Goal: Task Accomplishment & Management: Complete application form

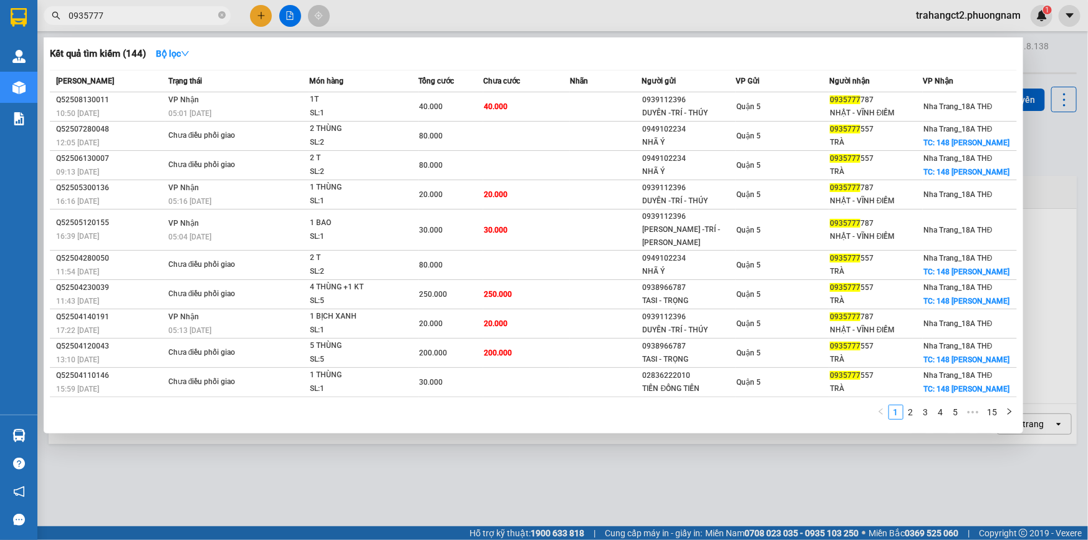
click at [1052, 62] on div at bounding box center [544, 270] width 1088 height 540
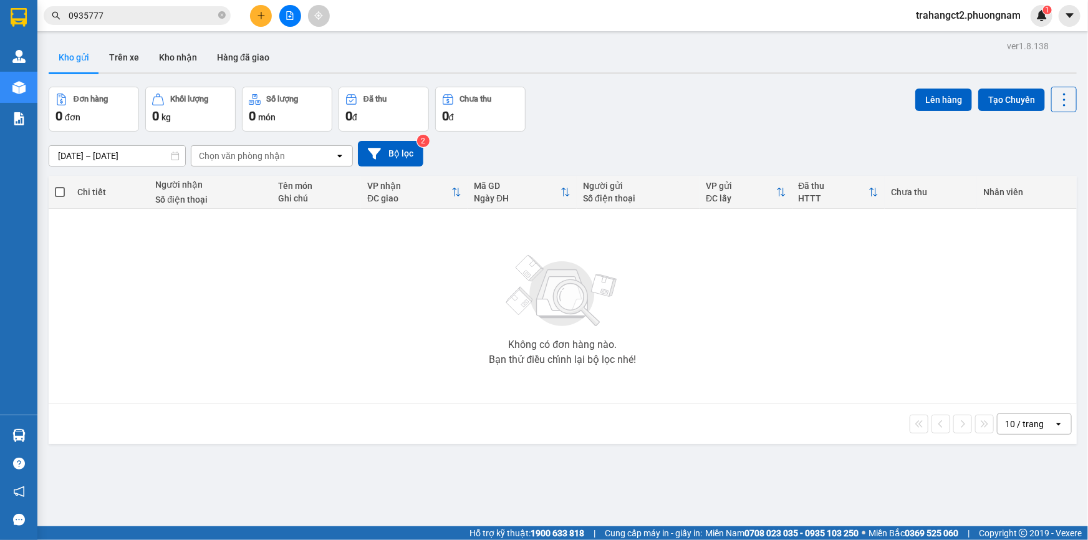
click at [970, 25] on div "trahangct2.phuongnam 1" at bounding box center [979, 16] width 146 height 22
click at [973, 15] on span "trahangct2.phuongnam" at bounding box center [968, 15] width 125 height 16
click at [938, 39] on span "Đăng xuất" at bounding box center [973, 39] width 99 height 14
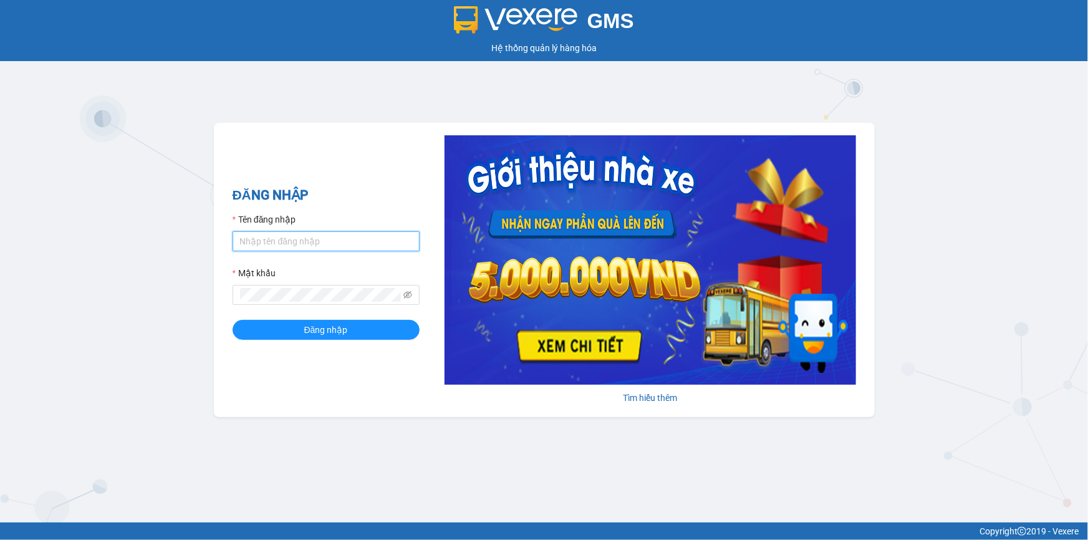
click at [287, 247] on input "Tên đăng nhập" at bounding box center [325, 241] width 187 height 20
type input "thao.phuongnam"
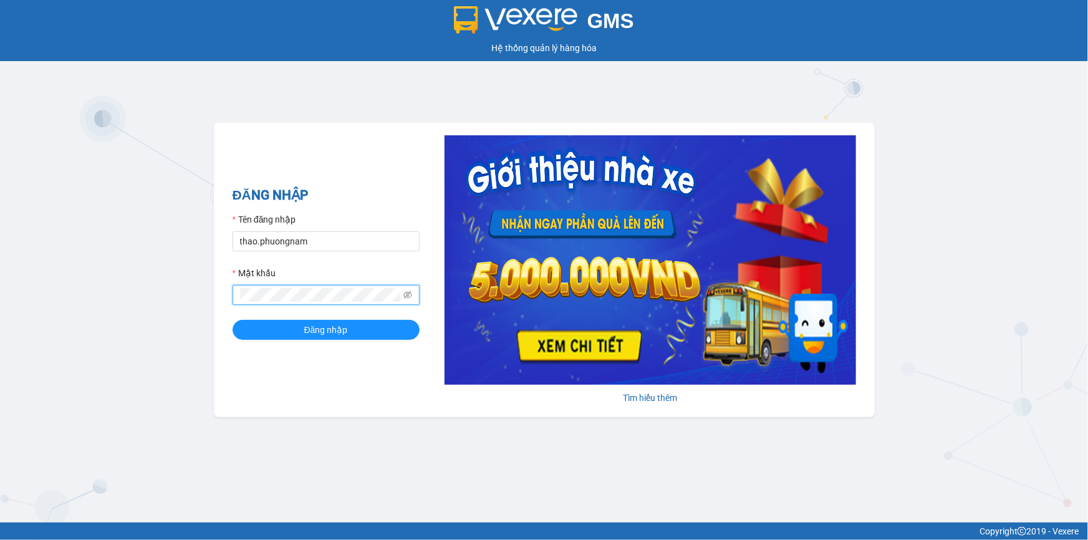
click at [232, 320] on button "Đăng nhập" at bounding box center [325, 330] width 187 height 20
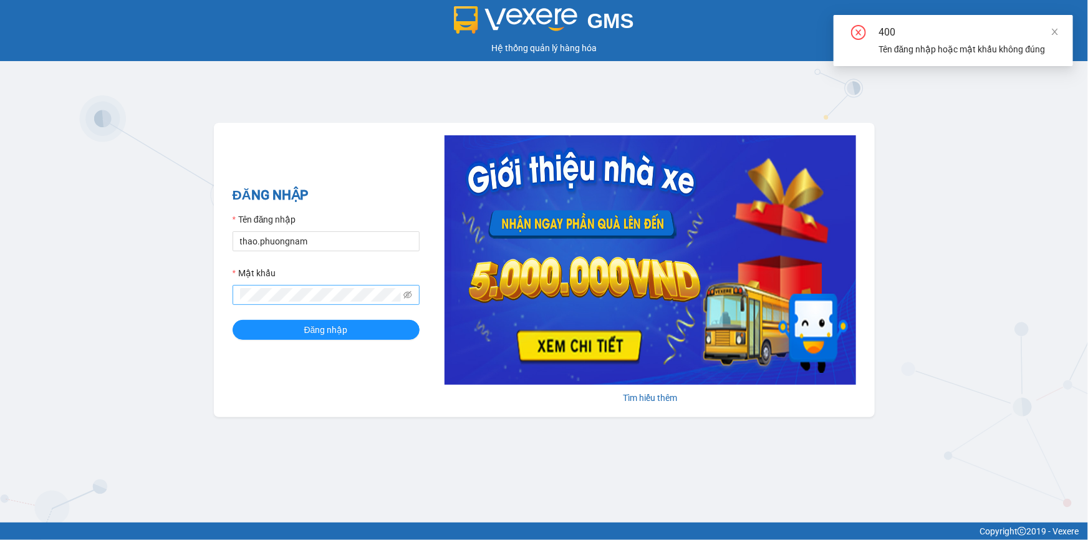
click at [401, 300] on span at bounding box center [325, 295] width 187 height 20
click at [406, 295] on icon "eye-invisible" at bounding box center [407, 294] width 9 height 7
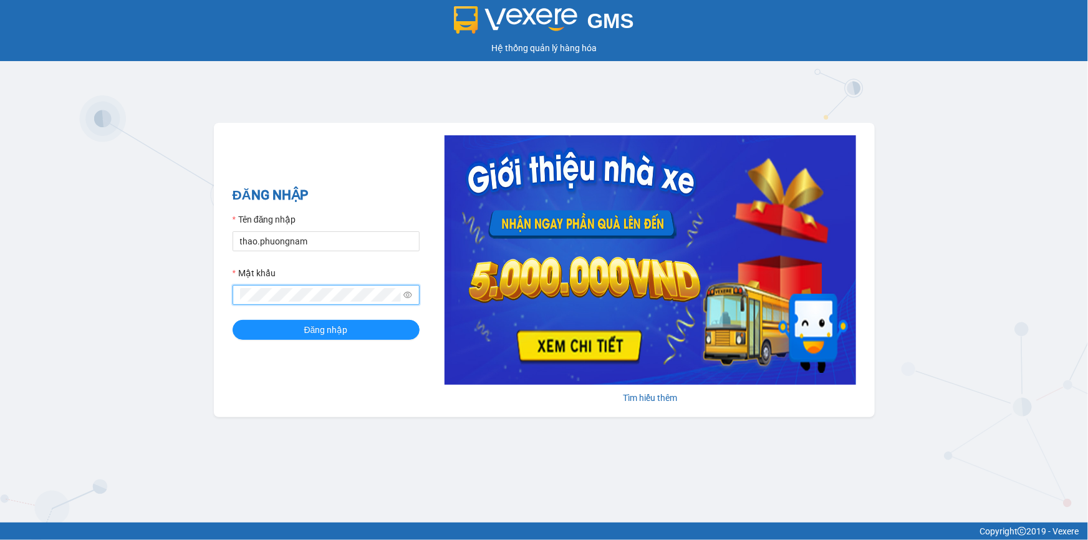
click at [232, 320] on button "Đăng nhập" at bounding box center [325, 330] width 187 height 20
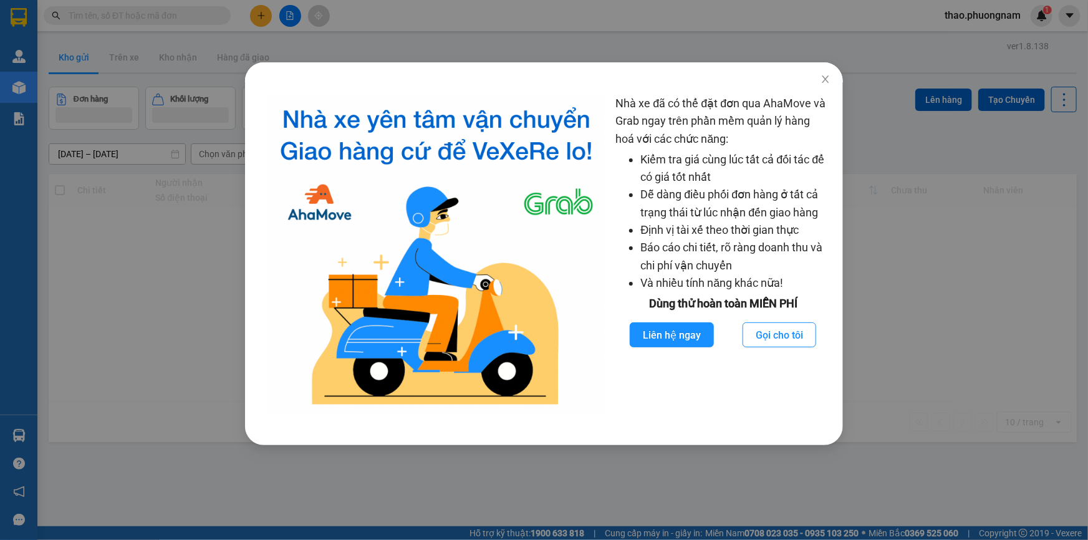
click at [128, 19] on div "Nhà xe đã có thể đặt đơn qua AhaMove và Grab ngay trên phần mềm quản lý hàng ho…" at bounding box center [544, 270] width 1088 height 540
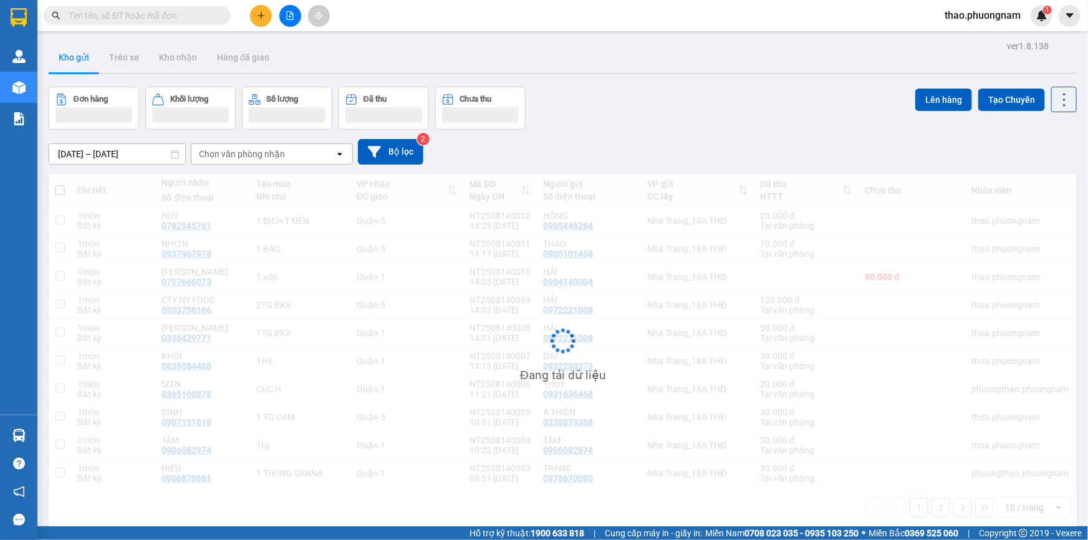
click at [125, 17] on input "text" at bounding box center [142, 16] width 147 height 14
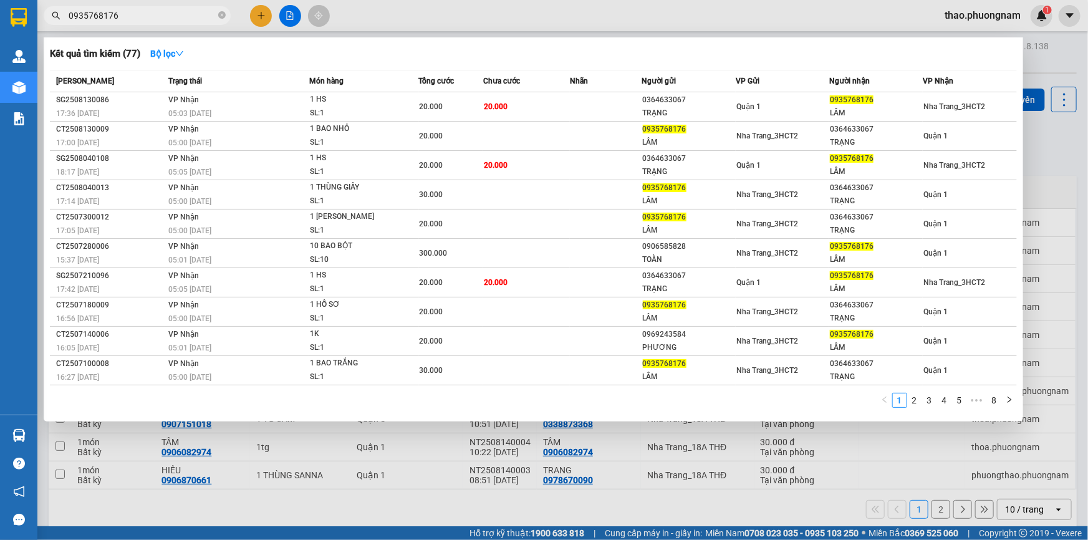
click at [165, 16] on input "0935768176" at bounding box center [142, 16] width 147 height 14
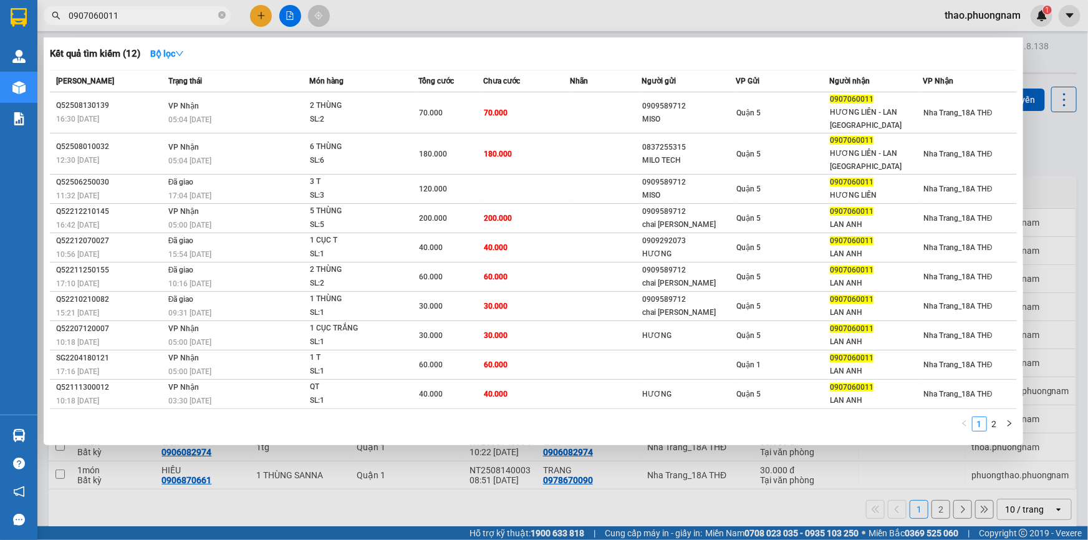
type input "0907060011"
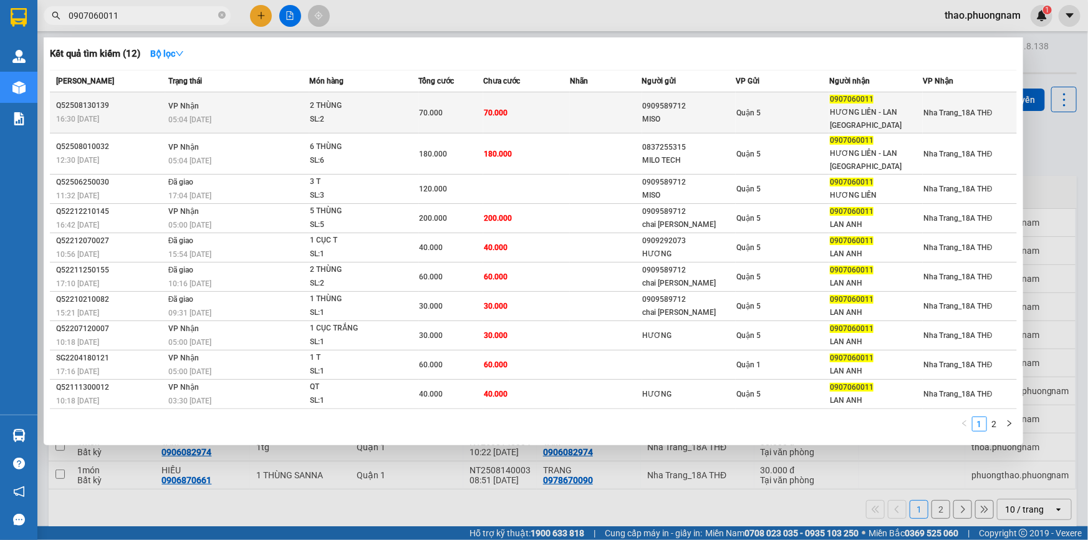
click at [151, 99] on div "Q52508130139" at bounding box center [110, 105] width 108 height 13
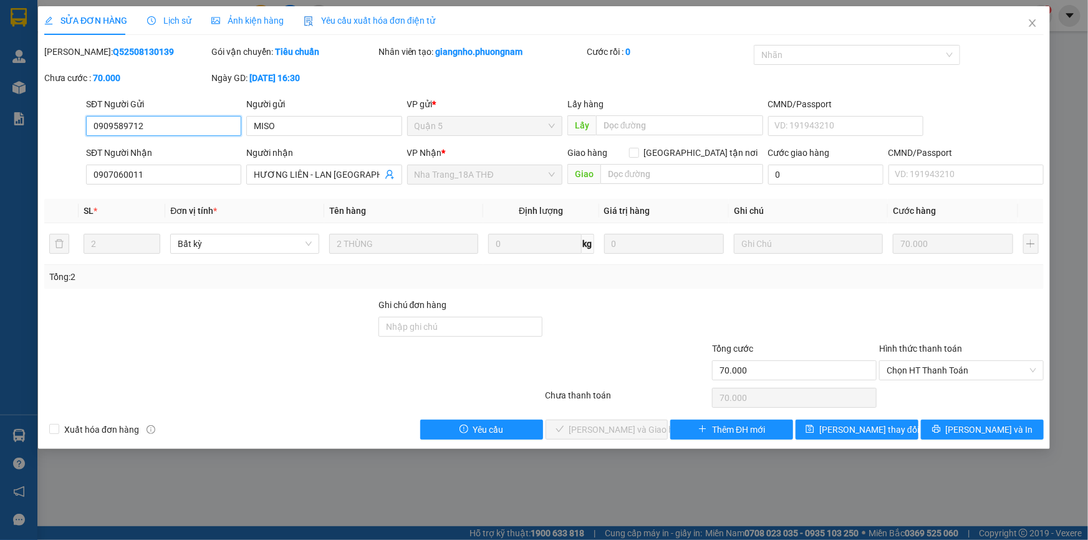
type input "0909589712"
type input "MISO"
type input "0907060011"
type input "HƯƠNG LIÊN - LAN [GEOGRAPHIC_DATA]"
type input "70.000"
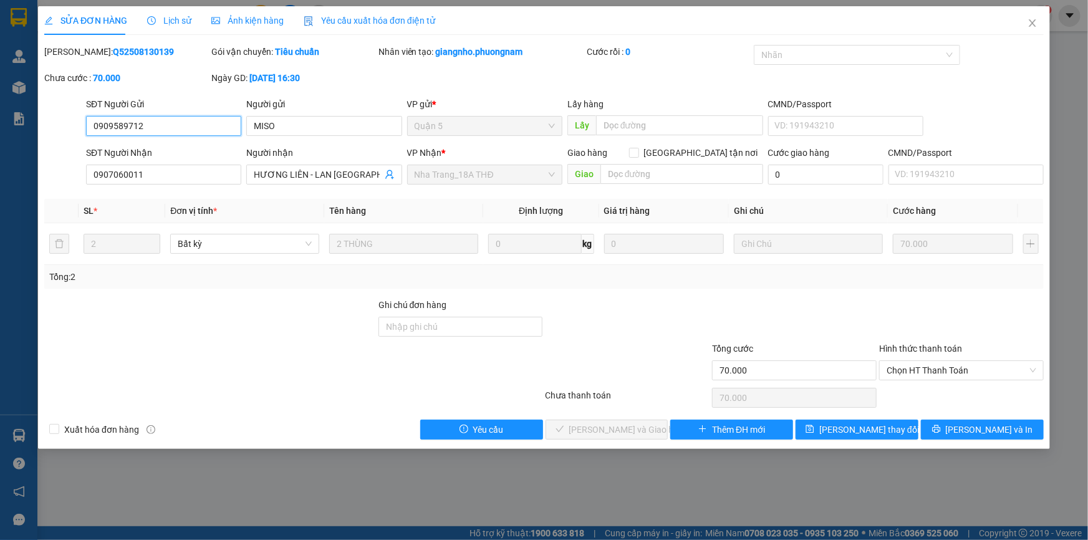
type input "70.000"
click at [1030, 23] on icon "close" at bounding box center [1032, 23] width 10 height 10
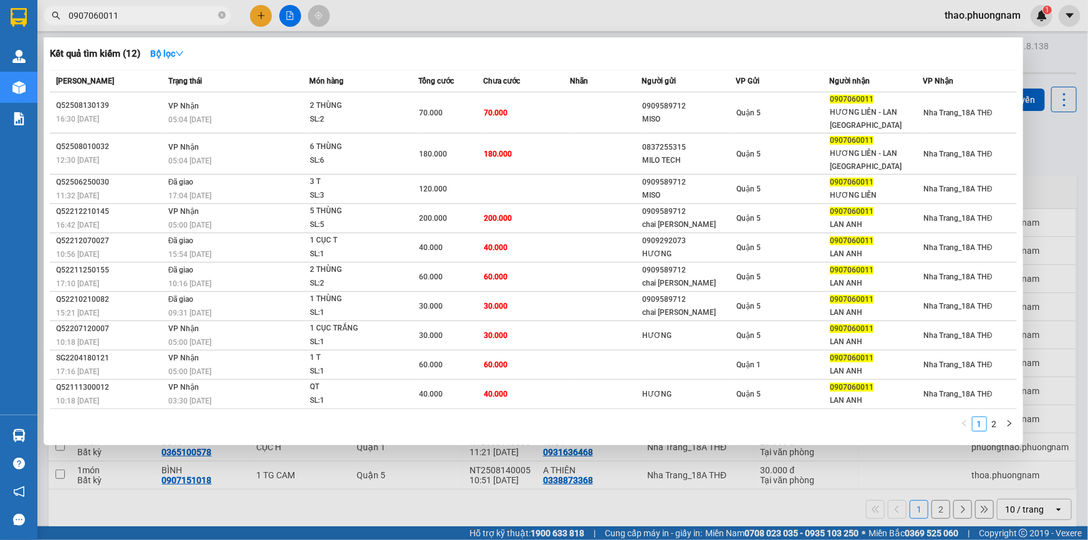
click at [143, 18] on input "0907060011" at bounding box center [142, 16] width 147 height 14
click at [131, 10] on input "0907060011" at bounding box center [142, 16] width 147 height 14
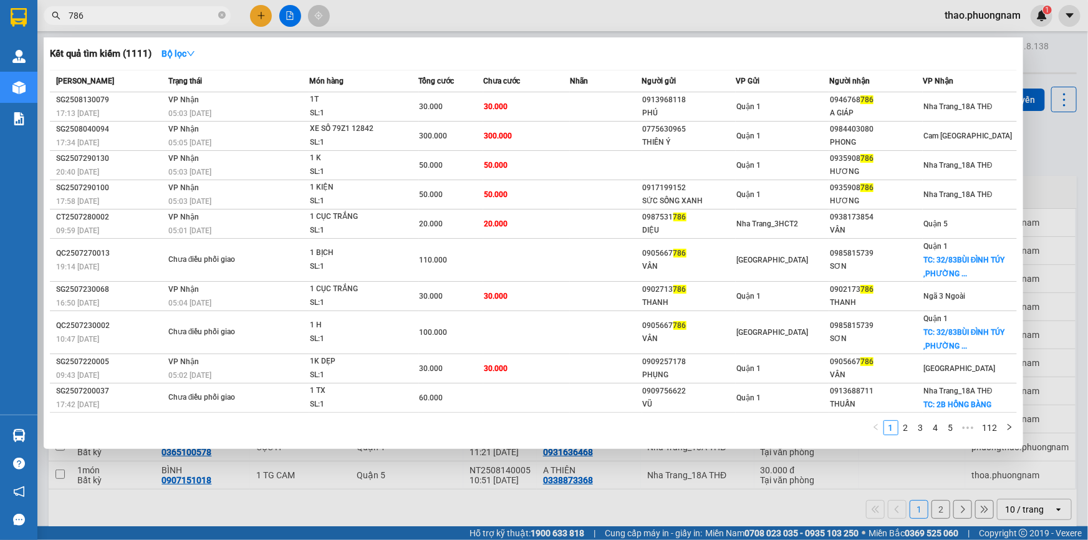
type input "786"
type input "955"
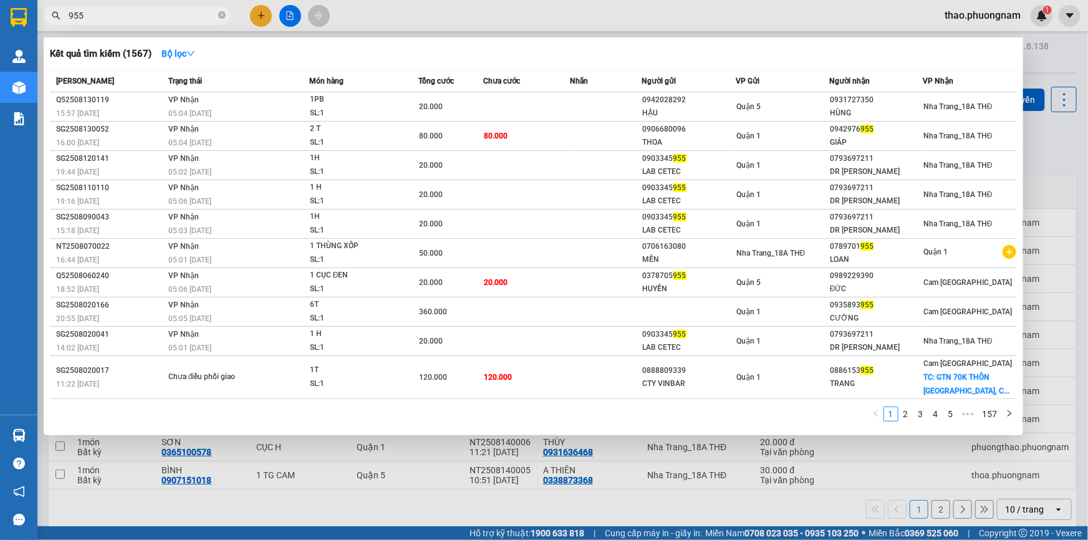
click at [100, 14] on input "955" at bounding box center [142, 16] width 147 height 14
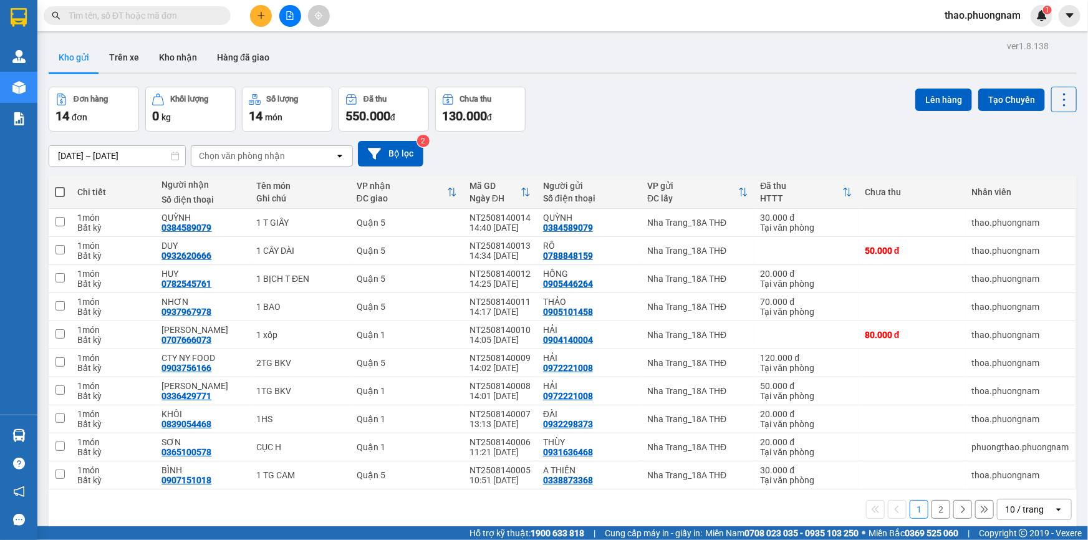
click at [100, 14] on input "text" at bounding box center [142, 16] width 147 height 14
paste input "955"
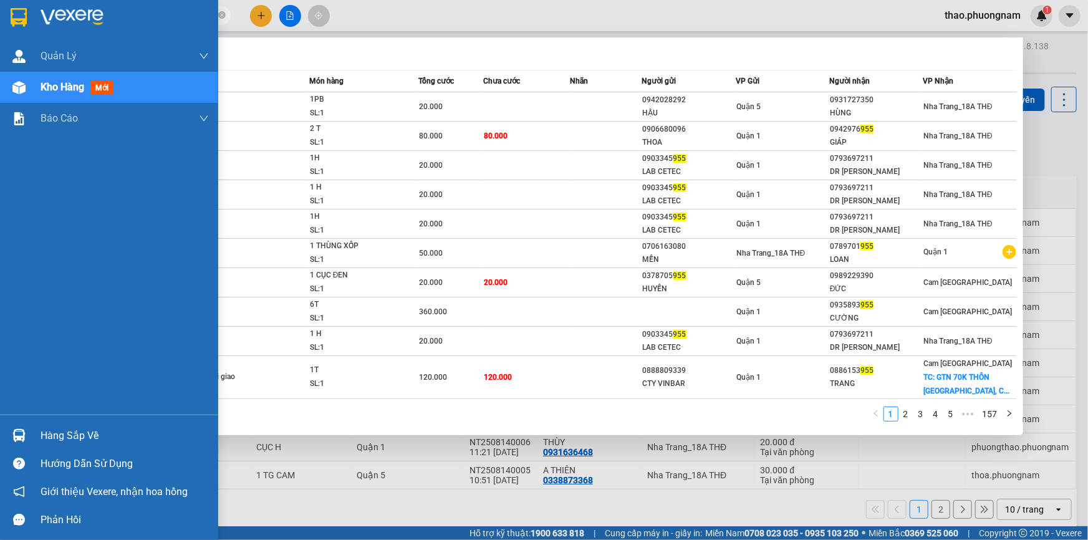
drag, startPoint x: 100, startPoint y: 14, endPoint x: 0, endPoint y: 6, distance: 100.1
click at [0, 6] on section "Kết quả tìm kiếm ( 1567 ) Bộ lọc Mã ĐH Trạng thái Món hàng Tổng cước Chưa cước …" at bounding box center [544, 270] width 1088 height 540
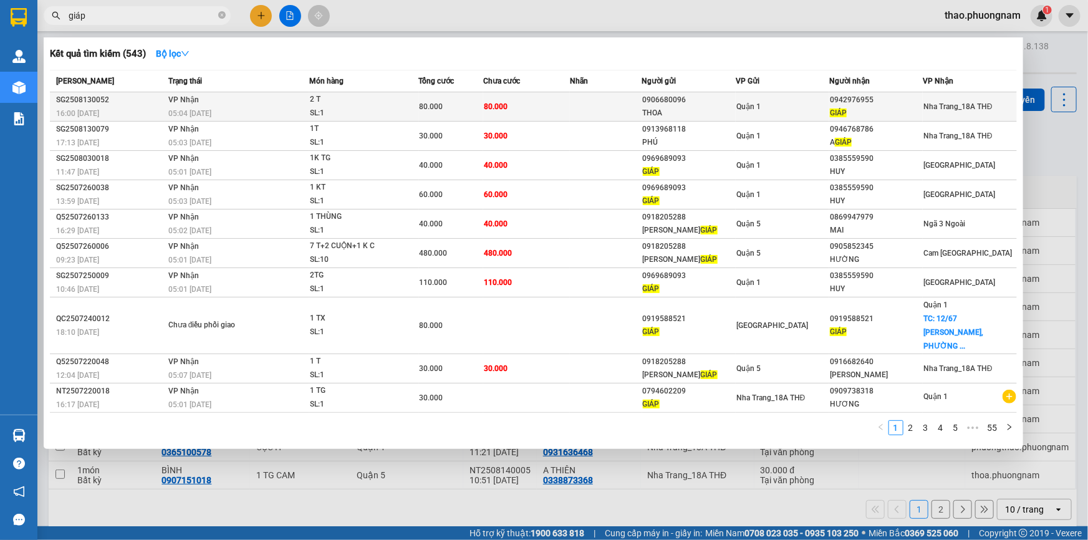
type input "giáp"
click at [797, 107] on div "Quận 1" at bounding box center [782, 107] width 92 height 14
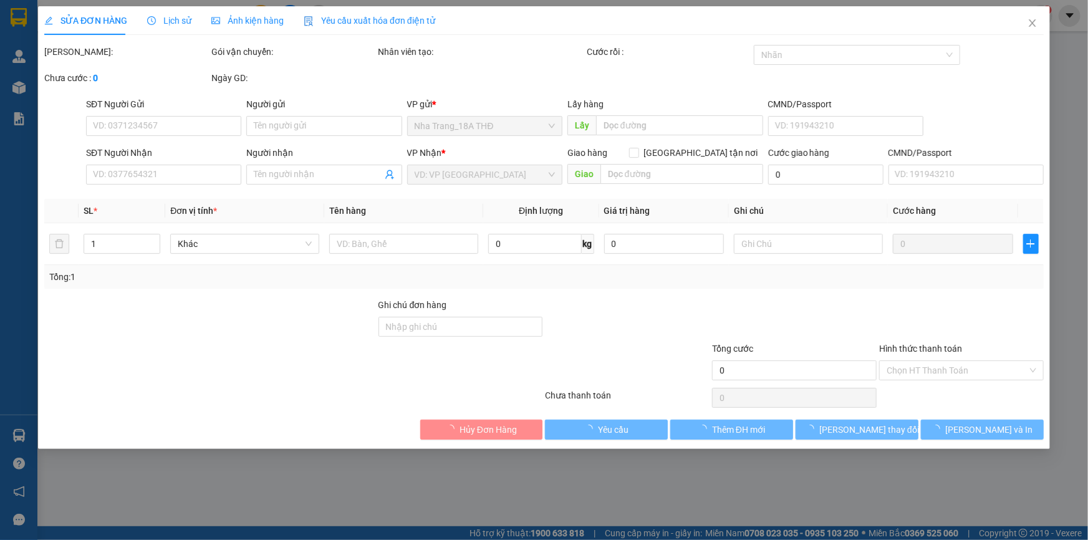
type input "0906680096"
type input "THOA"
type input "0942976955"
type input "GIÁP"
type input "80.000"
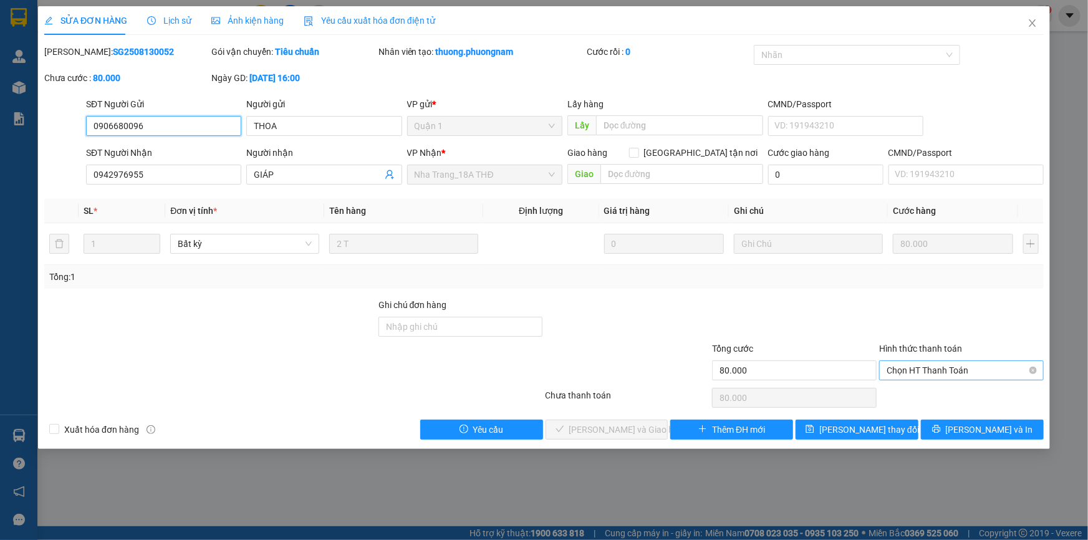
click at [944, 374] on span "Chọn HT Thanh Toán" at bounding box center [961, 370] width 150 height 19
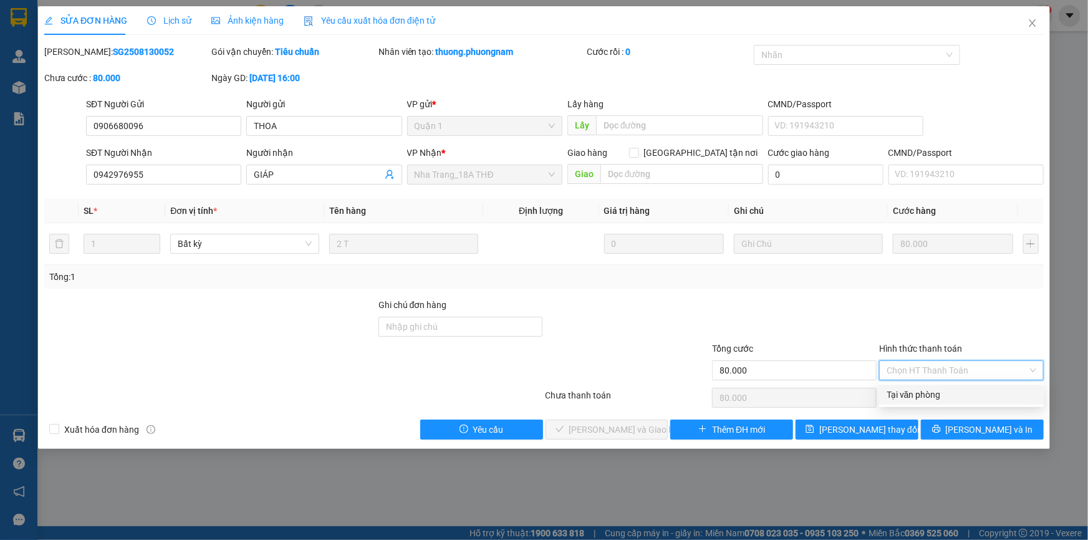
click at [930, 393] on div "Tại văn phòng" at bounding box center [961, 395] width 150 height 14
type input "0"
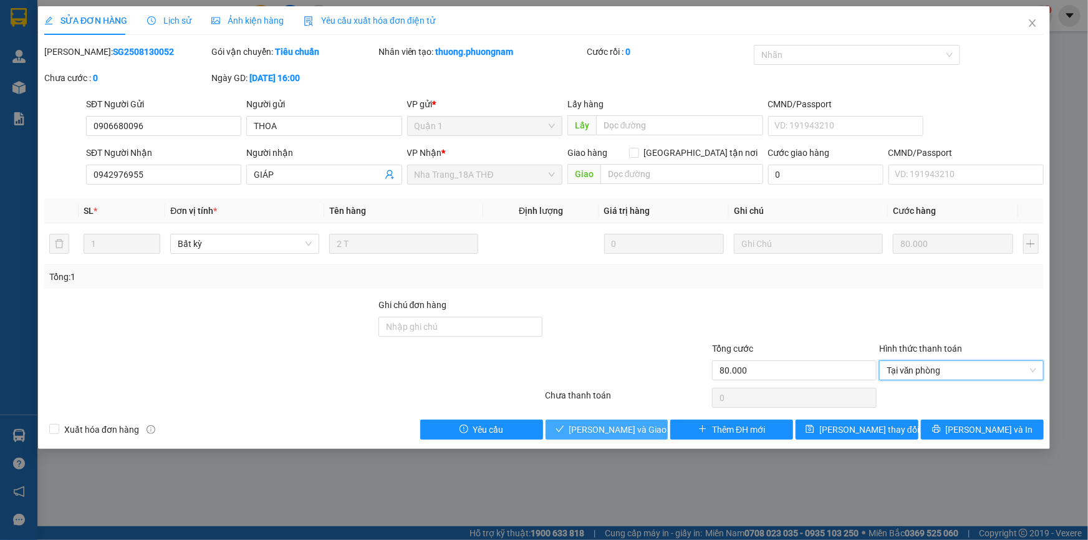
click at [613, 429] on span "[PERSON_NAME] và Giao hàng" at bounding box center [629, 430] width 120 height 14
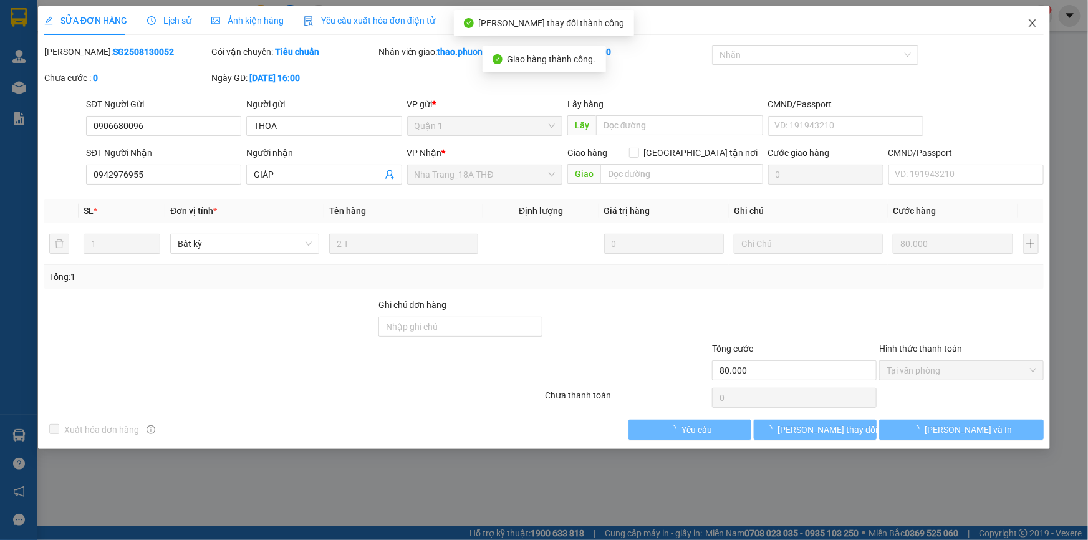
click at [1033, 27] on icon "close" at bounding box center [1032, 23] width 10 height 10
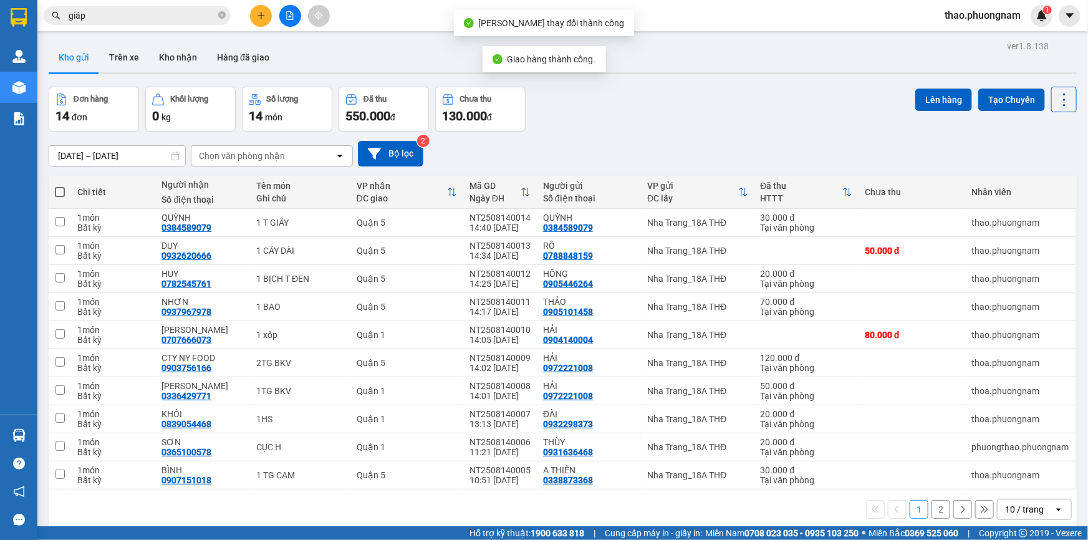
click at [175, 15] on input "giáp" at bounding box center [142, 16] width 147 height 14
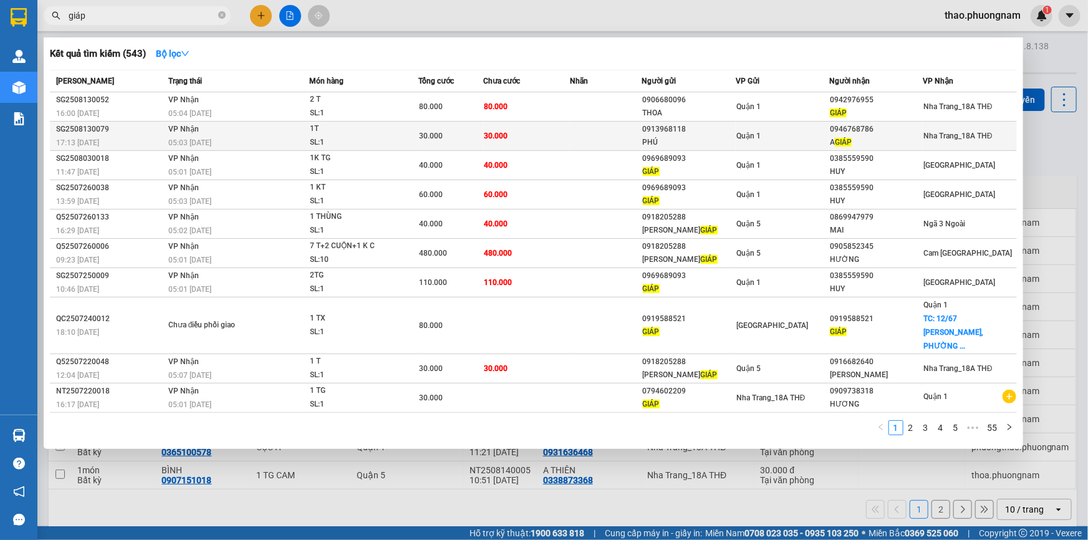
click at [212, 136] on div "05:03 [DATE]" at bounding box center [238, 143] width 140 height 14
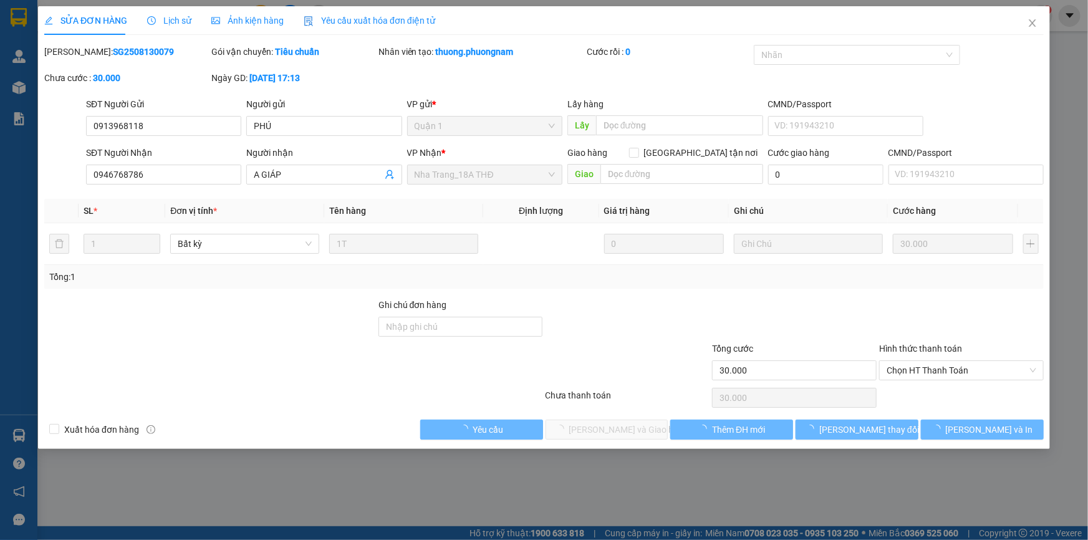
type input "0913968118"
type input "PHÚ"
type input "0946768786"
type input "A GIÁP"
type input "30.000"
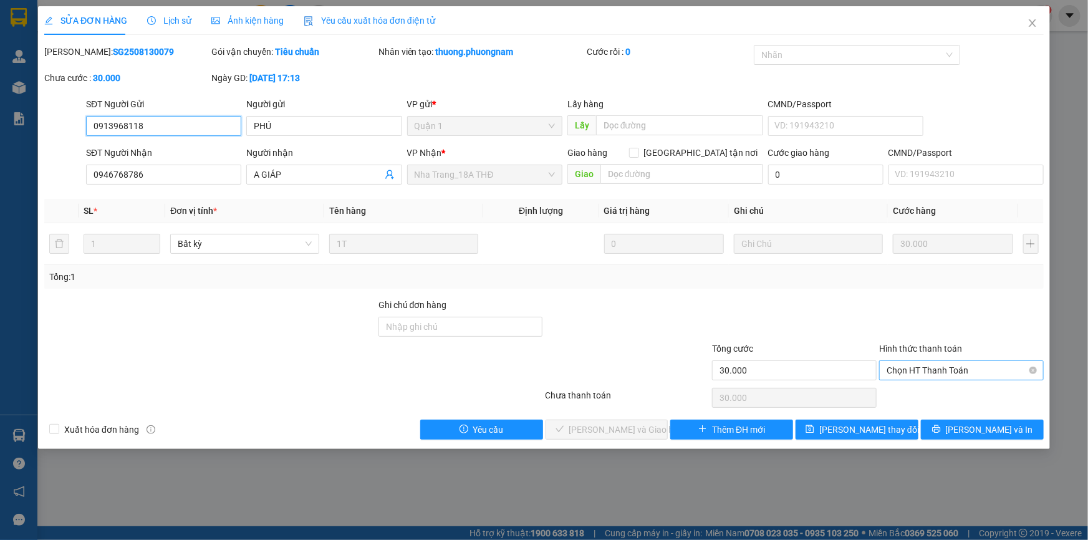
click at [939, 373] on span "Chọn HT Thanh Toán" at bounding box center [961, 370] width 150 height 19
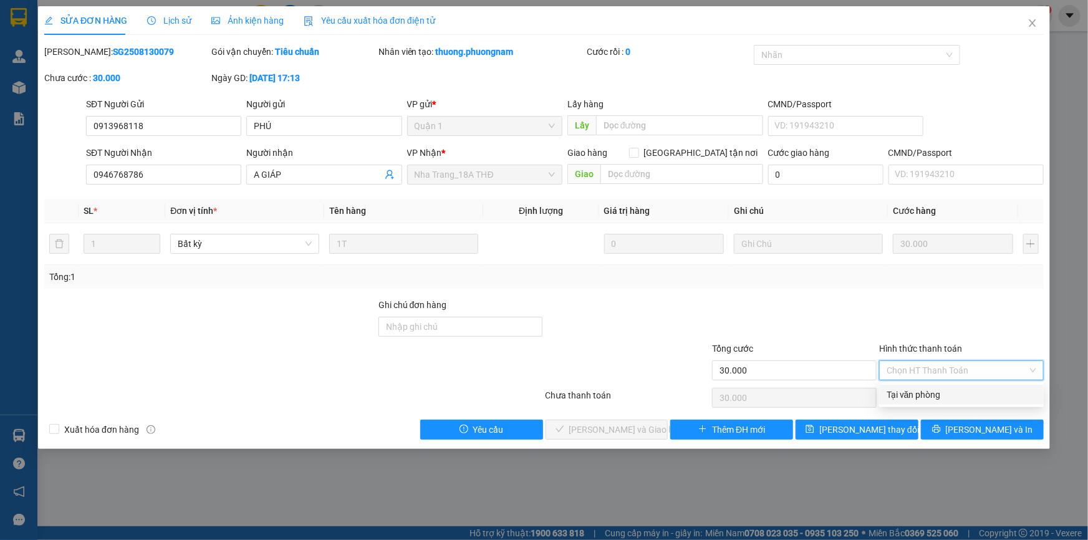
click at [935, 393] on div "Tại văn phòng" at bounding box center [961, 395] width 150 height 14
type input "0"
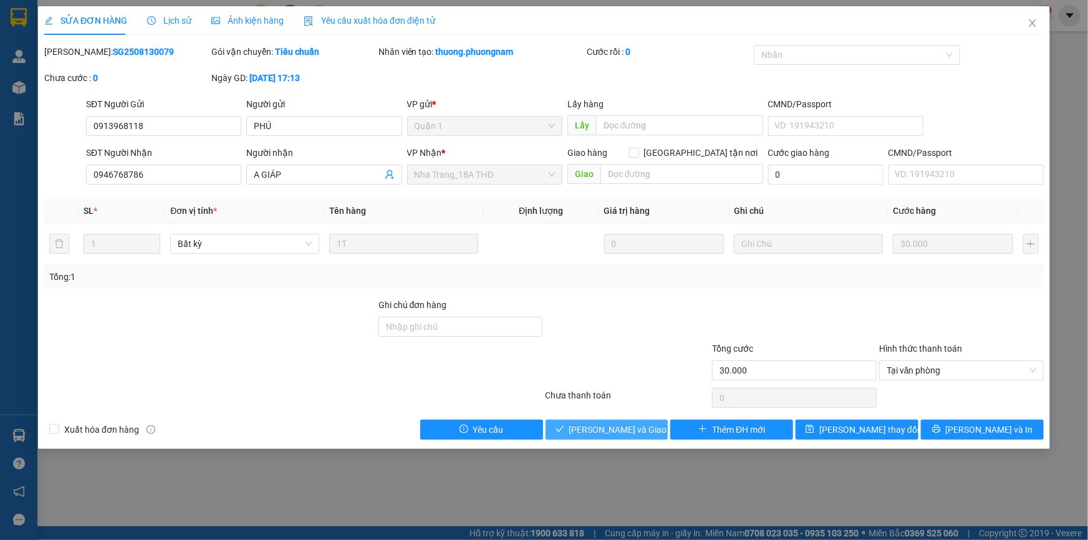
click at [575, 421] on button "[PERSON_NAME] và Giao hàng" at bounding box center [606, 429] width 123 height 20
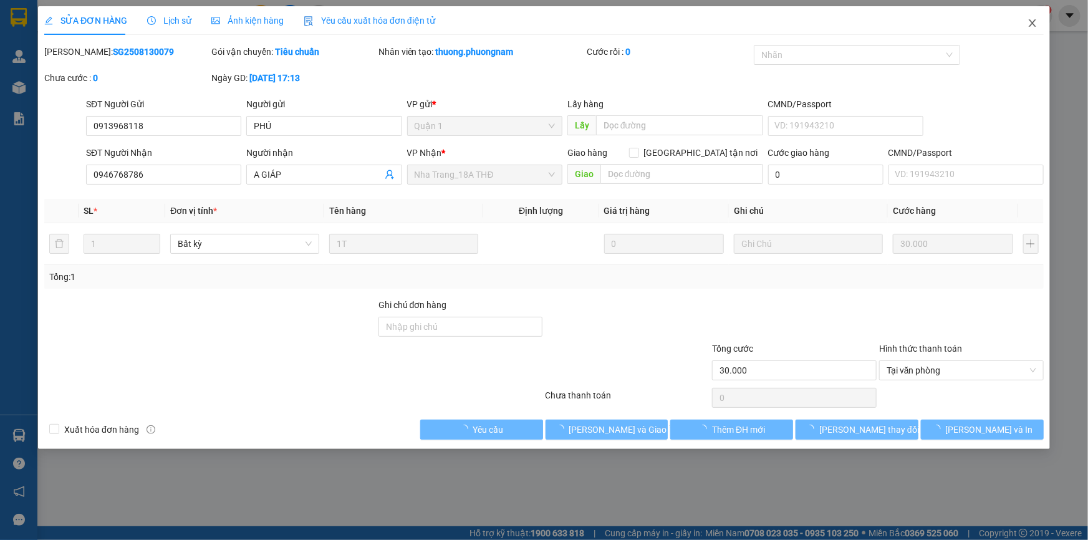
click at [1030, 25] on icon "close" at bounding box center [1032, 23] width 10 height 10
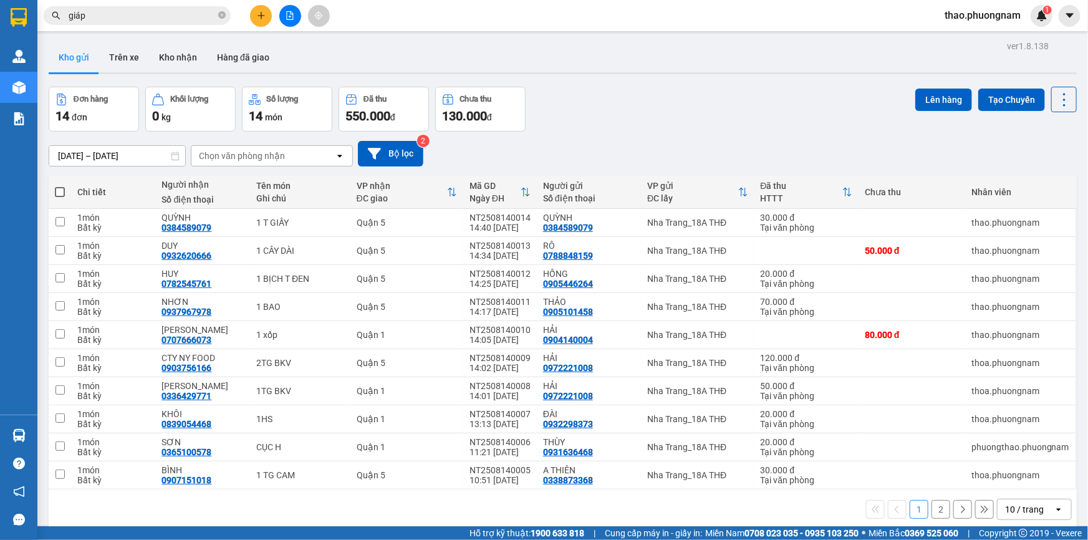
click at [123, 12] on input "giáp" at bounding box center [142, 16] width 147 height 14
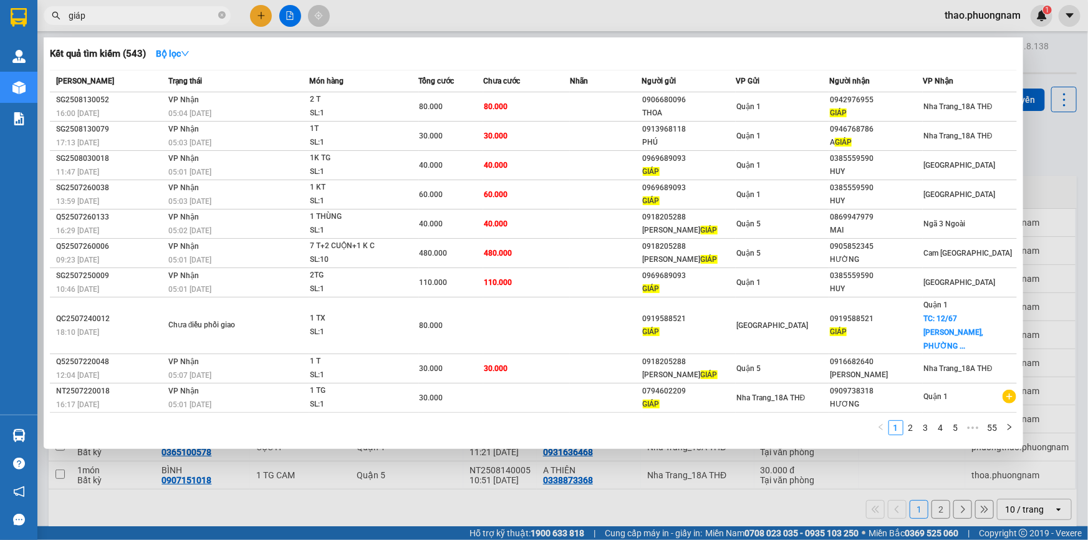
click at [123, 12] on input "giáp" at bounding box center [142, 16] width 147 height 14
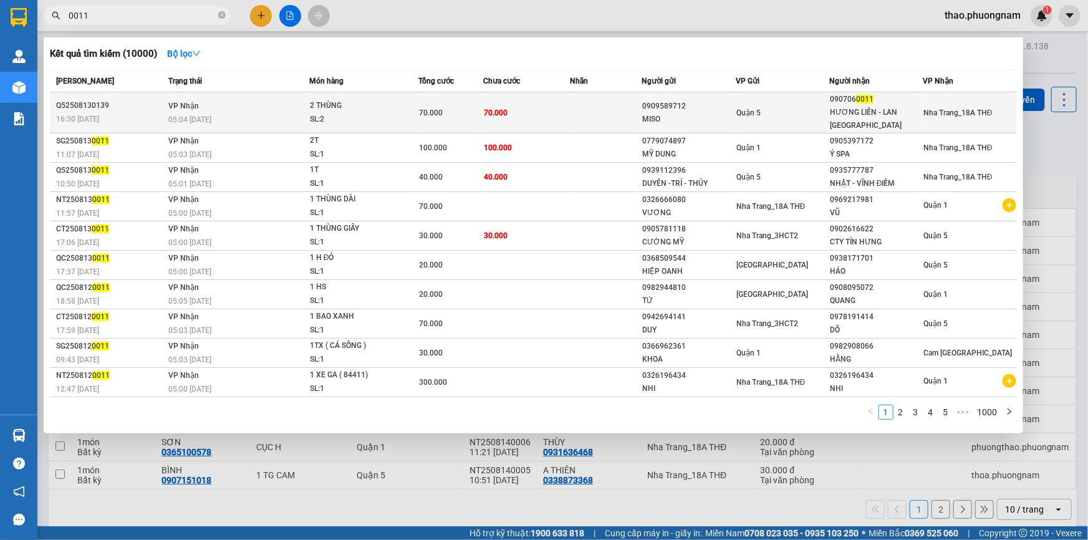
type input "0011"
click at [229, 113] on div "05:04 [DATE]" at bounding box center [238, 120] width 140 height 14
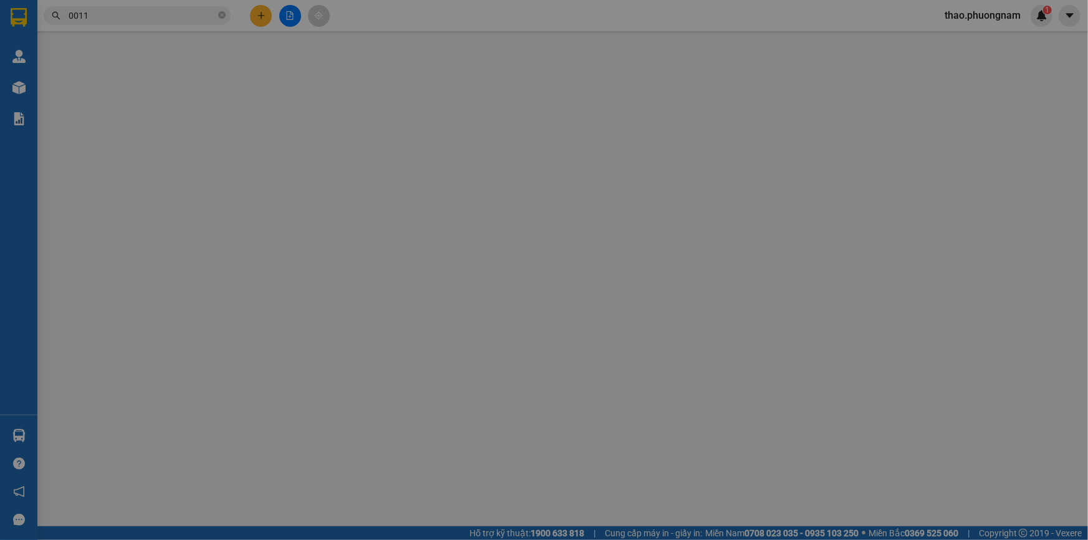
type input "0909589712"
type input "MISO"
type input "0907060011"
type input "HƯƠNG LIÊN - LAN [GEOGRAPHIC_DATA]"
type input "70.000"
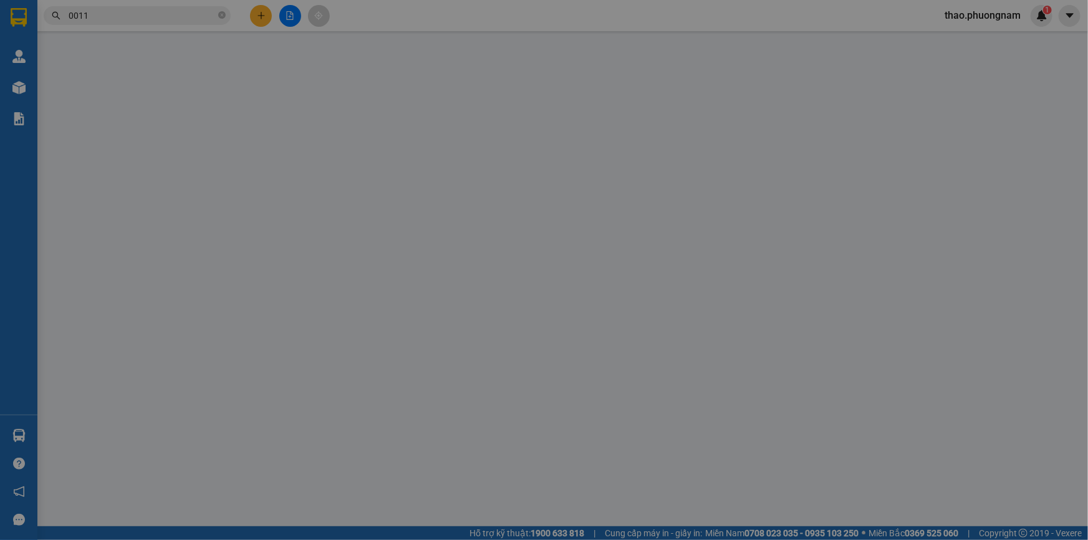
type input "70.000"
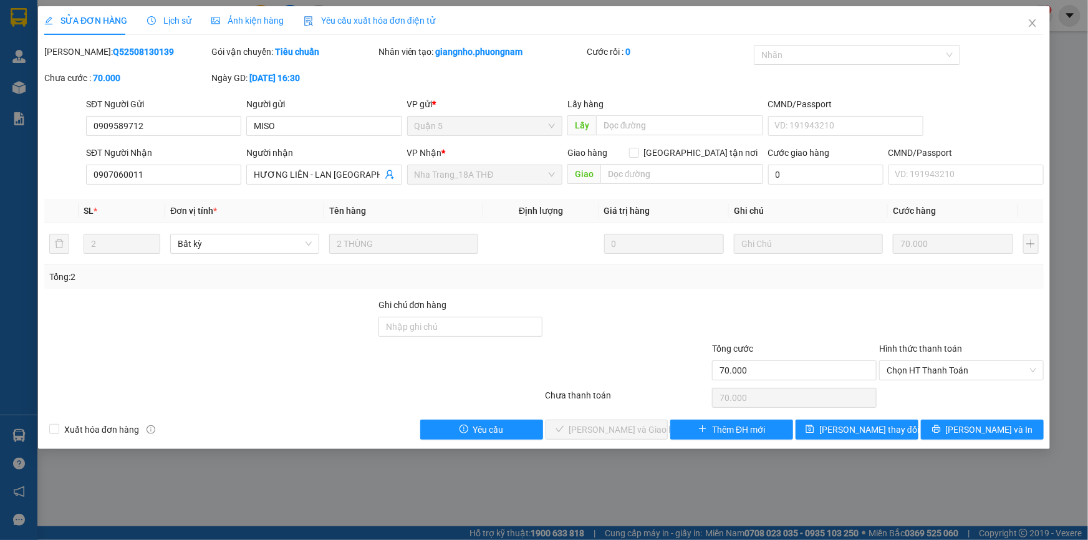
drag, startPoint x: 76, startPoint y: 50, endPoint x: 143, endPoint y: 54, distance: 66.8
click at [143, 54] on div "[PERSON_NAME]: Q52508130139" at bounding box center [126, 52] width 165 height 14
copy b "Q52508130139"
click at [1035, 28] on icon "close" at bounding box center [1032, 23] width 10 height 10
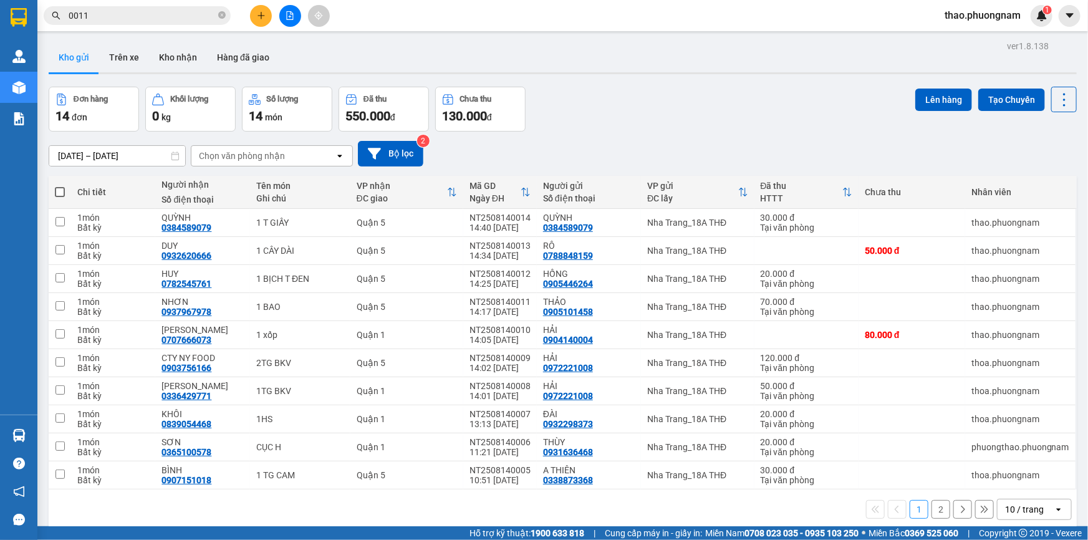
click at [117, 19] on input "0011" at bounding box center [142, 16] width 147 height 14
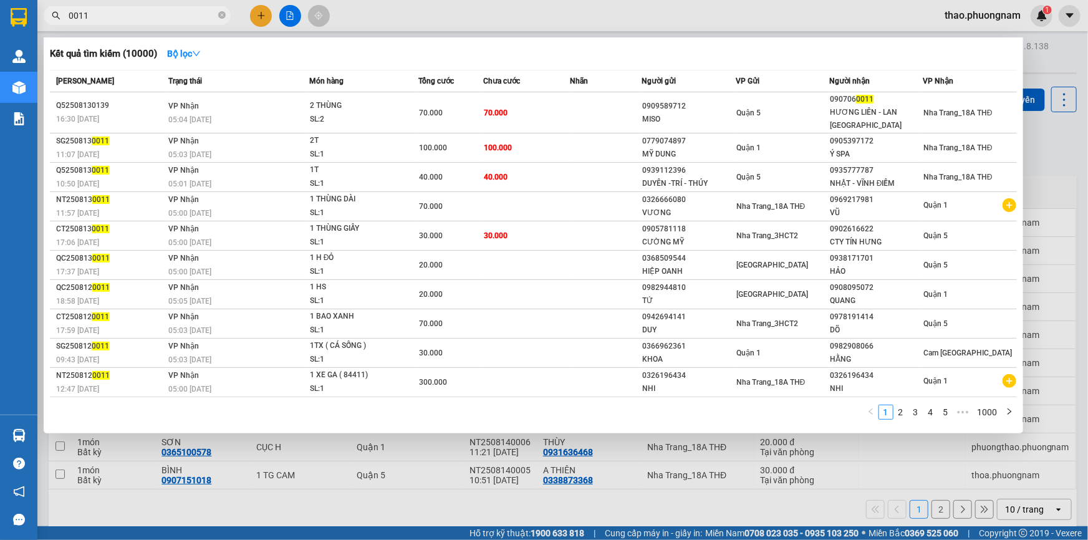
click at [117, 19] on input "0011" at bounding box center [142, 16] width 147 height 14
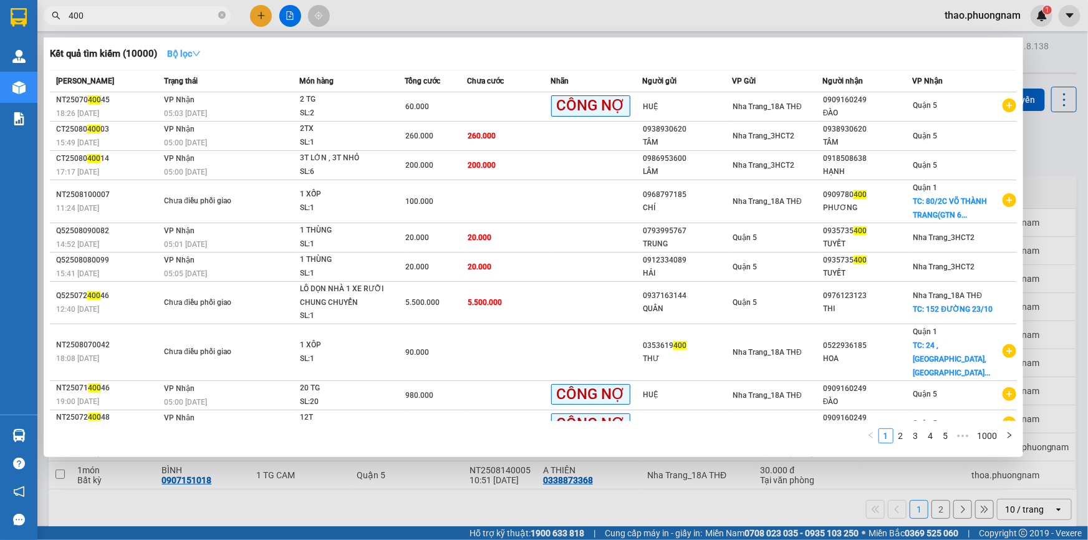
type input "400"
click at [186, 54] on strong "Bộ lọc" at bounding box center [184, 54] width 34 height 10
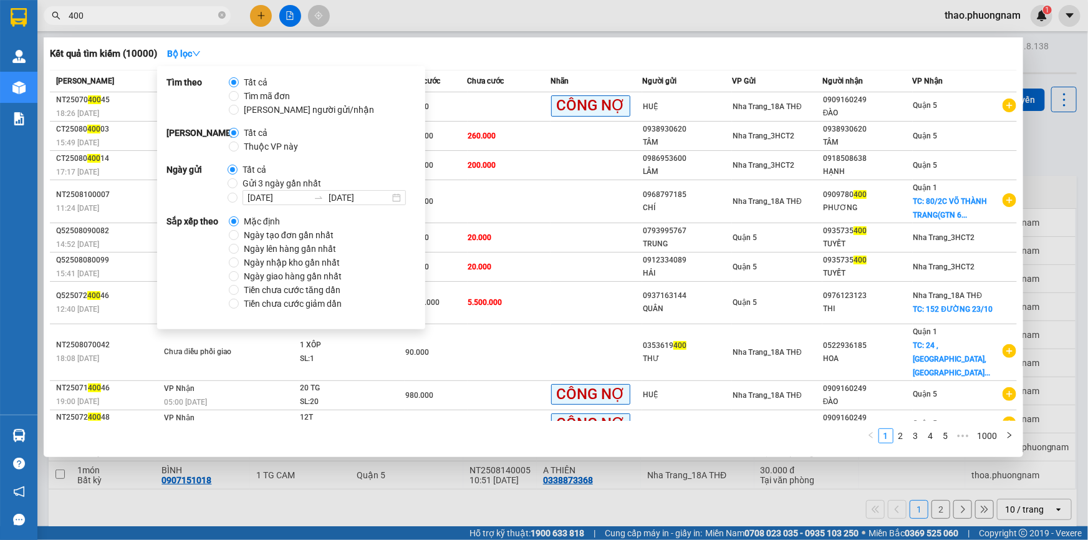
click at [265, 234] on span "Ngày tạo đơn gần nhất" at bounding box center [289, 235] width 100 height 14
click at [239, 234] on input "Ngày tạo đơn gần nhất" at bounding box center [234, 235] width 10 height 10
radio input "true"
radio input "false"
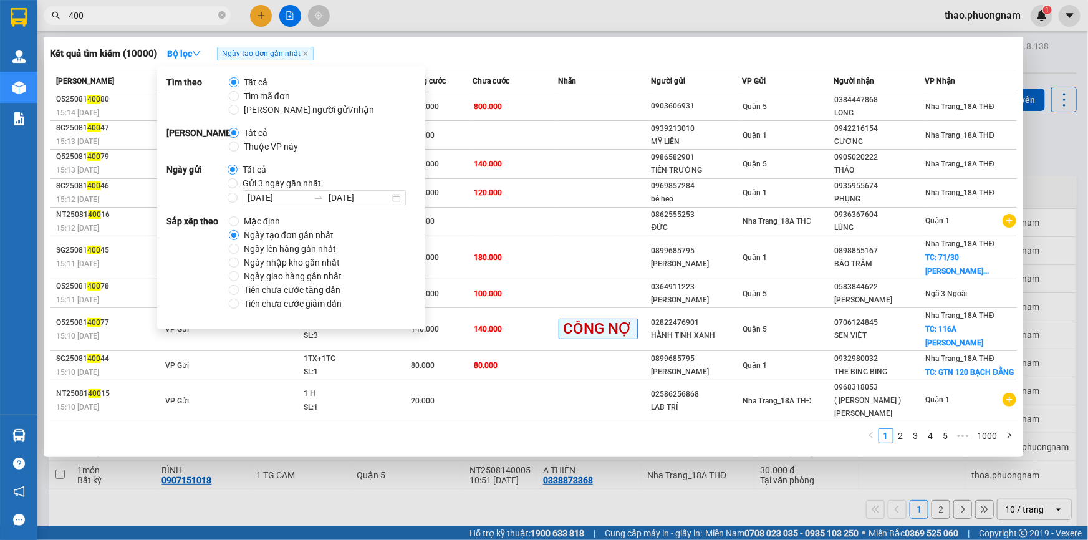
click at [399, 47] on div "Kết quả tìm kiếm ( 10000 ) Bộ lọc Ngày tạo đơn gần nhất" at bounding box center [533, 54] width 967 height 20
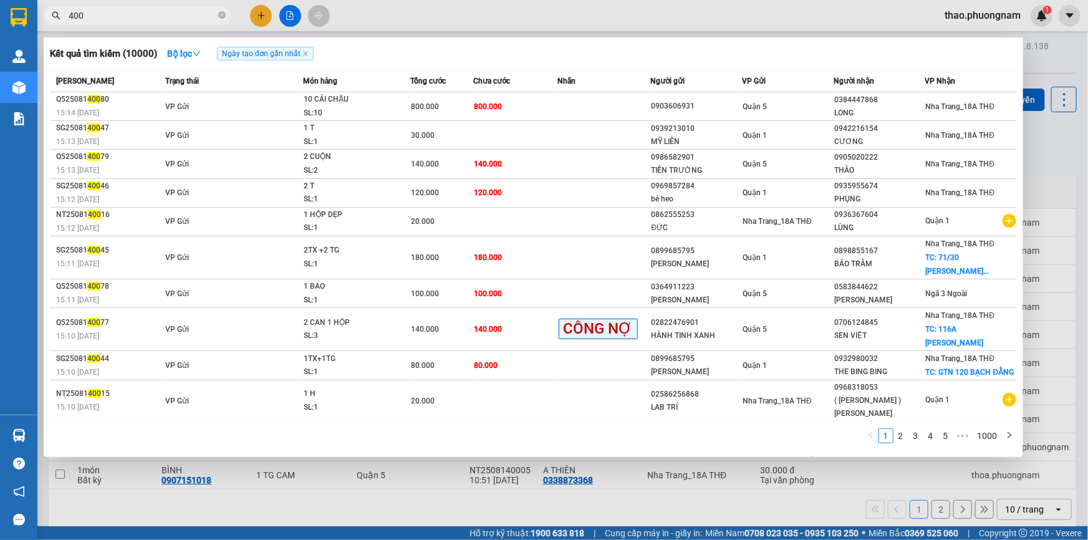
click at [122, 21] on input "400" at bounding box center [142, 16] width 147 height 14
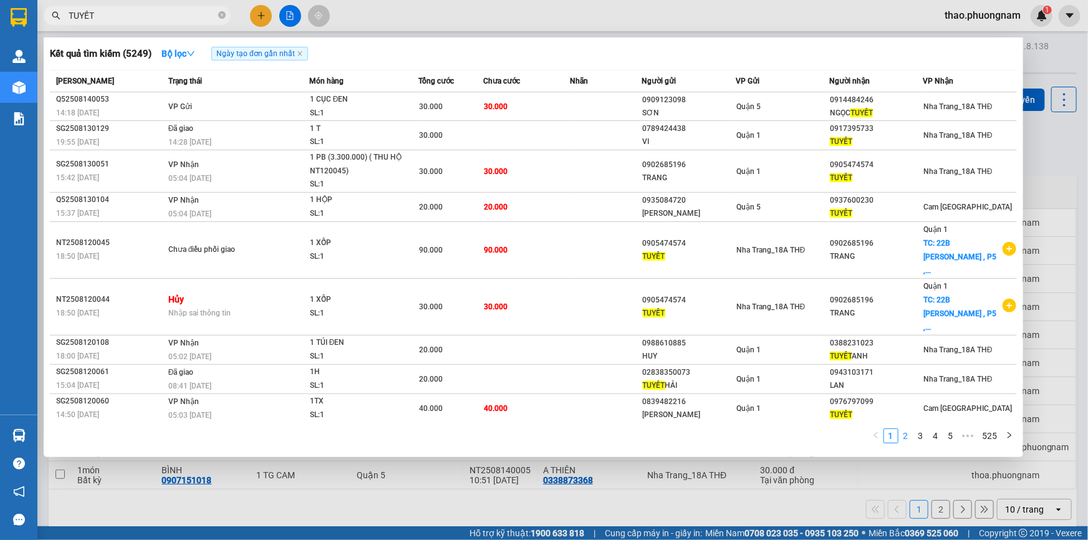
type input "TUYẾT"
click at [904, 436] on link "2" at bounding box center [906, 436] width 14 height 14
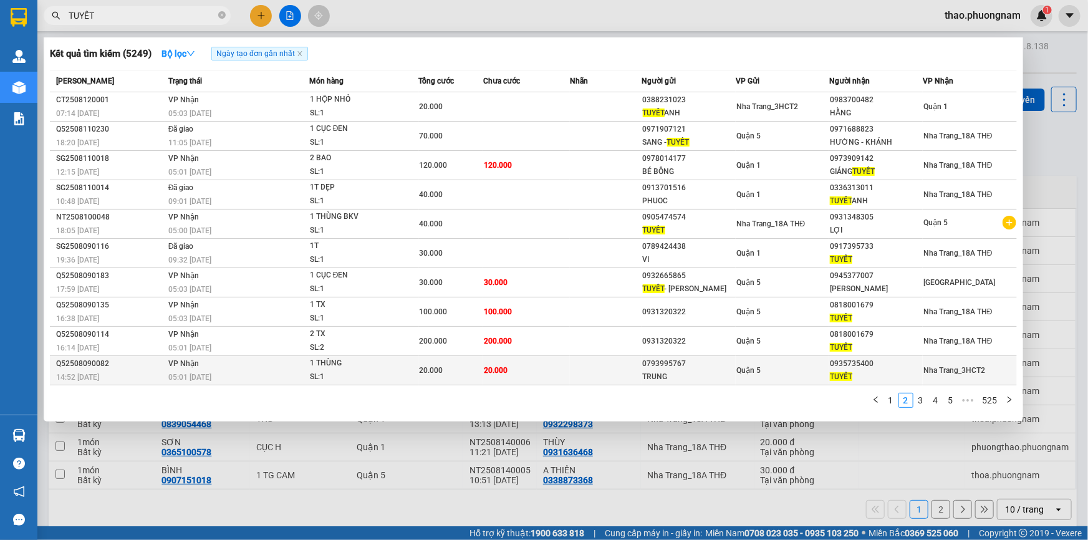
click at [879, 373] on div "TUYẾT" at bounding box center [876, 376] width 92 height 13
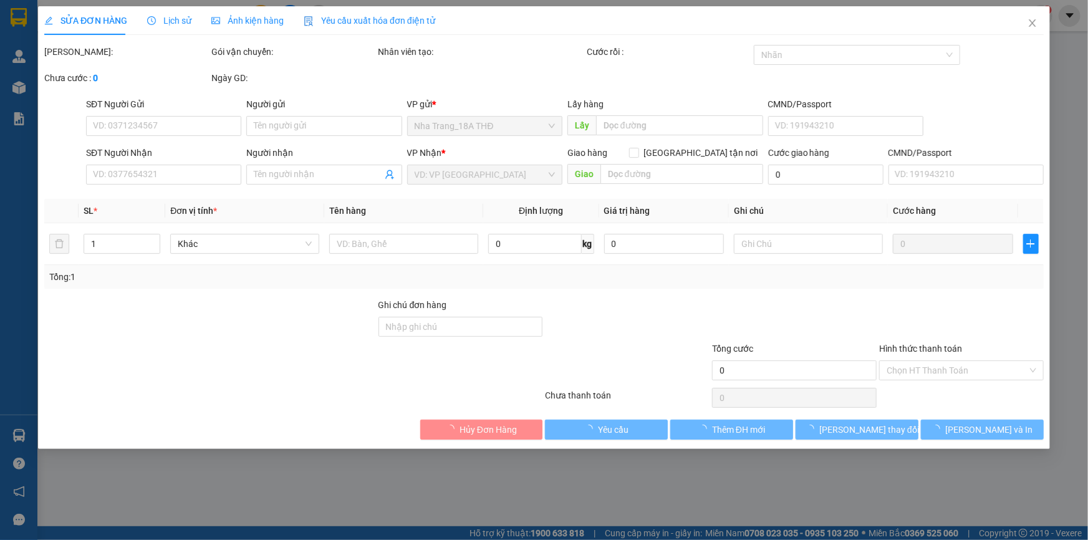
type input "0793995767"
type input "TRUNG"
type input "0935735400"
type input "TUYẾT"
type input "20.000"
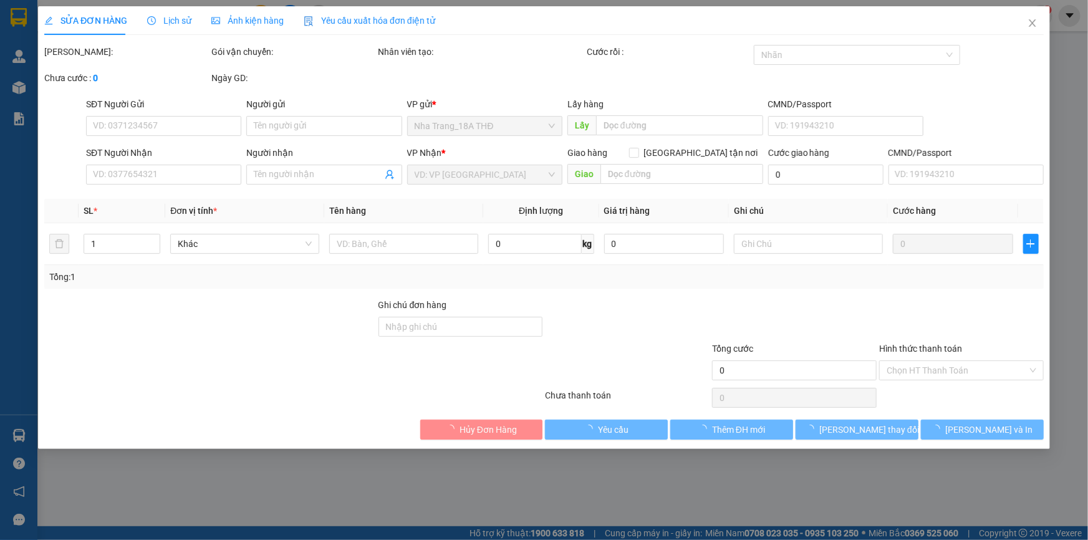
type input "20.000"
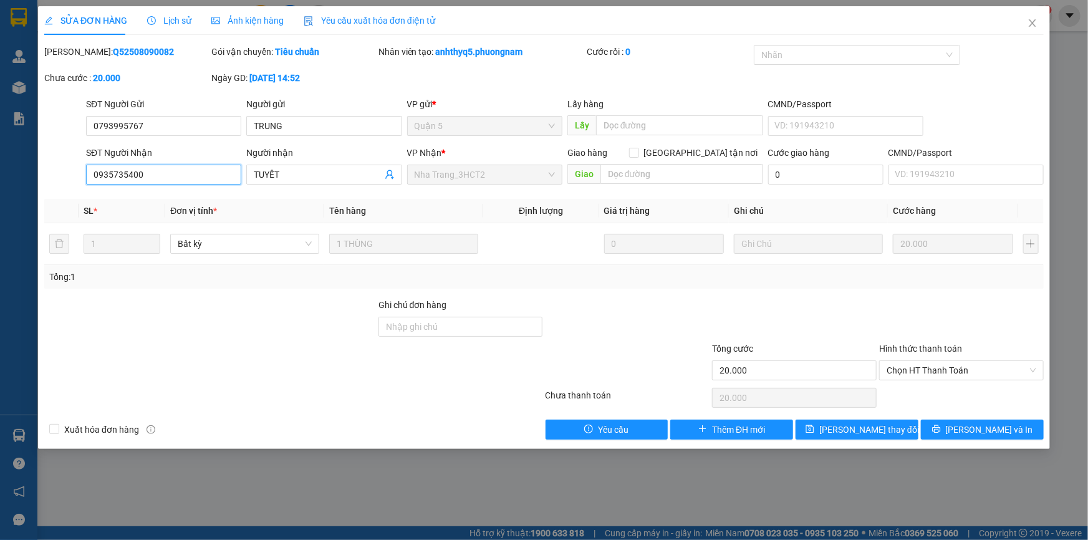
drag, startPoint x: 155, startPoint y: 181, endPoint x: 62, endPoint y: 150, distance: 97.8
click at [62, 150] on div "SĐT Người Nhận 0935735400 0935735400 Người nhận TUYẾT VP Nhận * [GEOGRAPHIC_DAT…" at bounding box center [544, 168] width 1002 height 44
click at [1035, 24] on icon "close" at bounding box center [1032, 23] width 10 height 10
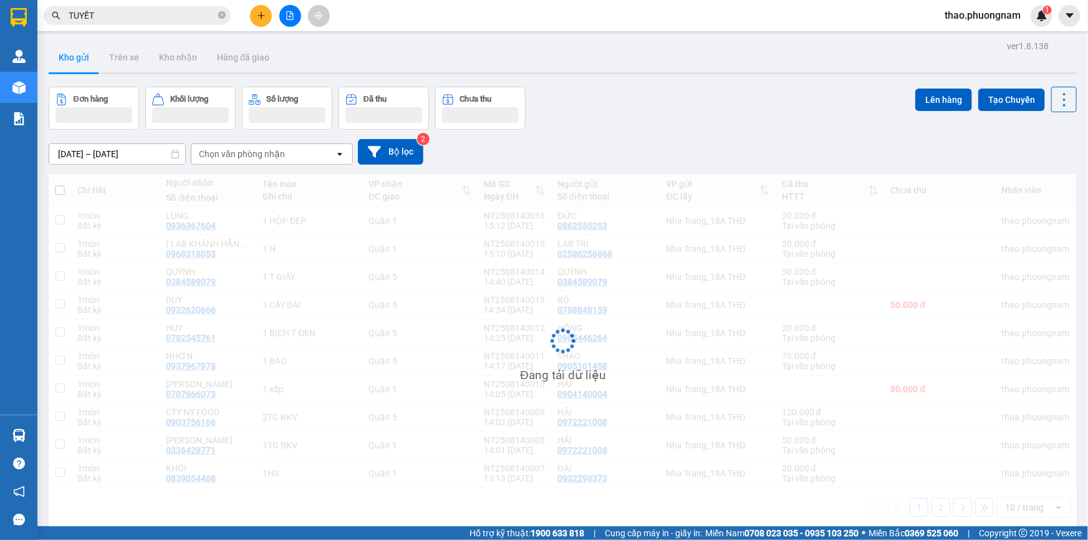
click at [127, 22] on input "TUYẾT" at bounding box center [142, 16] width 147 height 14
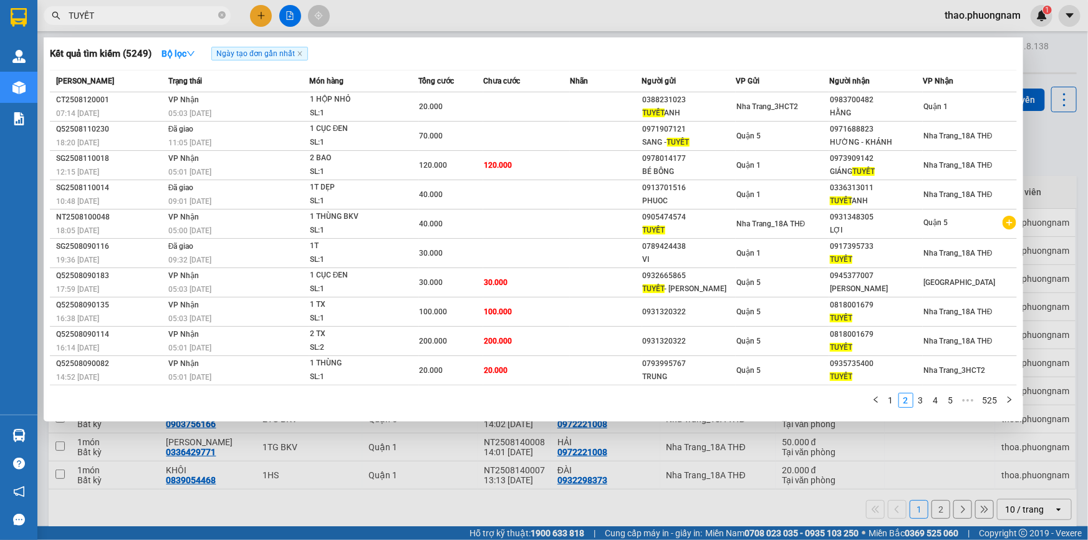
click at [127, 22] on input "TUYẾT" at bounding box center [142, 16] width 147 height 14
paste input "0935735400"
type input "0935735400"
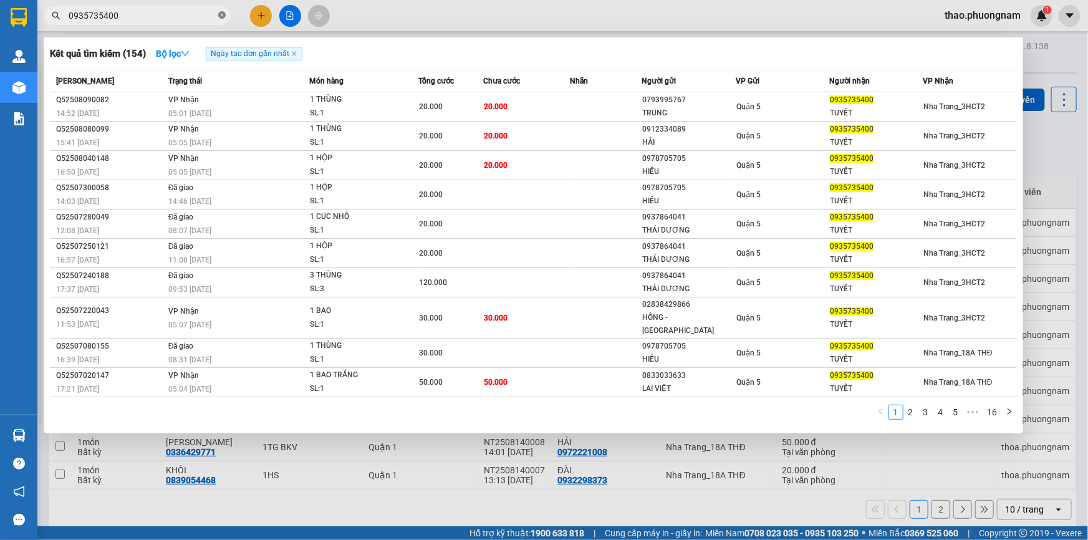
click at [223, 16] on icon "close-circle" at bounding box center [221, 14] width 7 height 7
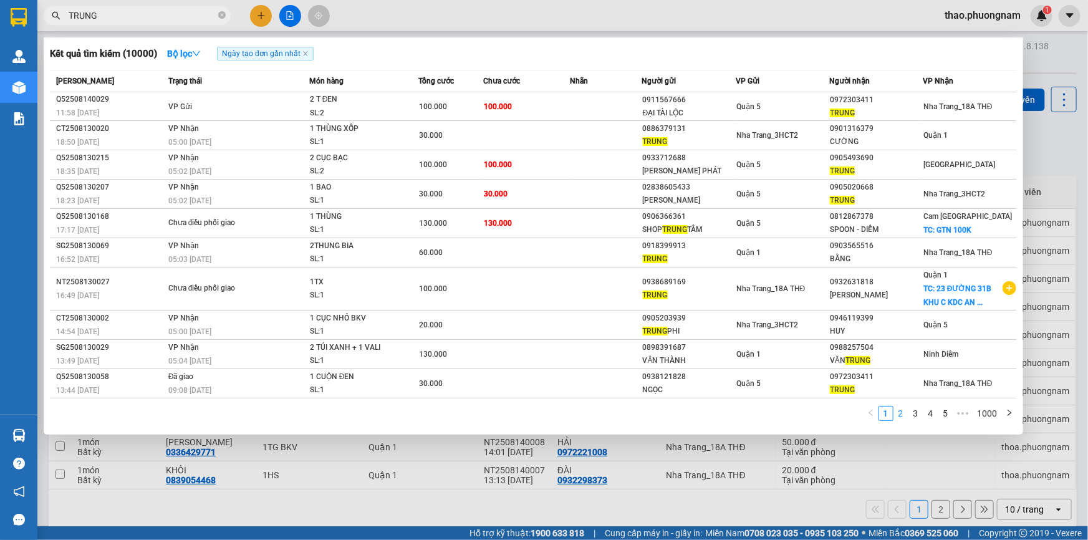
type input "TRUNG"
click at [899, 413] on link "2" at bounding box center [901, 413] width 14 height 14
click at [914, 415] on link "3" at bounding box center [916, 413] width 14 height 14
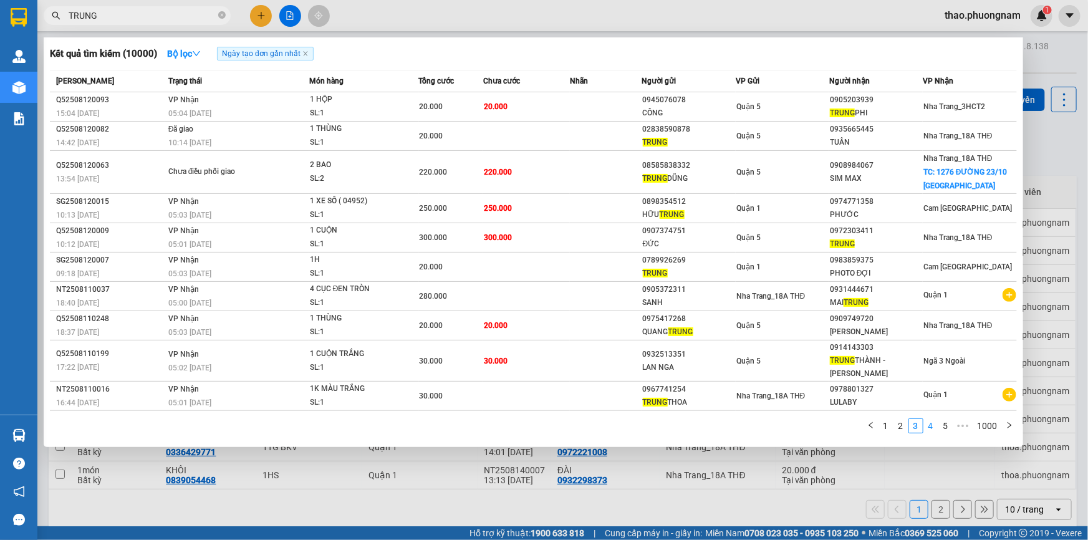
click at [932, 425] on link "4" at bounding box center [931, 426] width 14 height 14
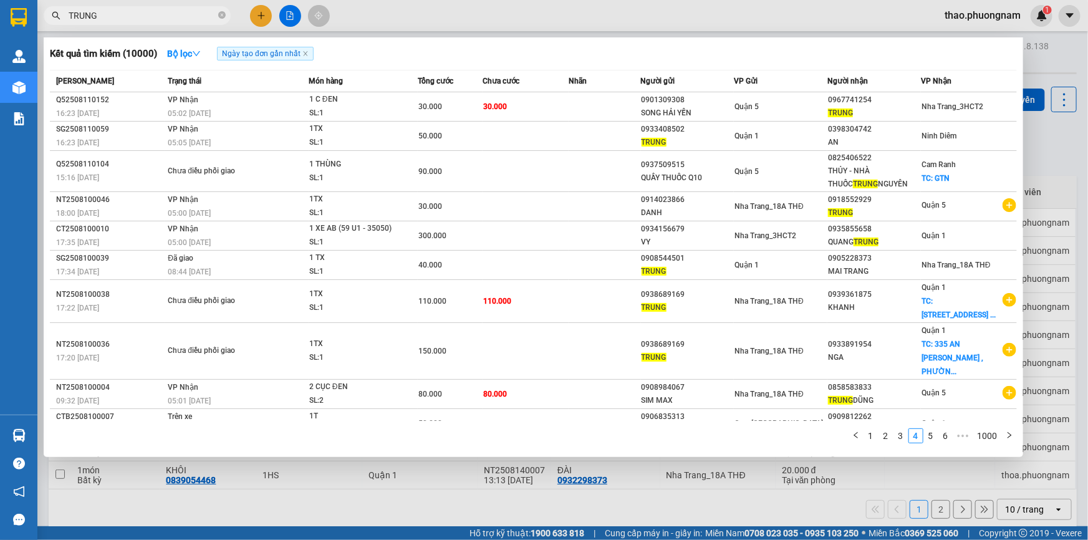
click at [1054, 162] on div at bounding box center [544, 270] width 1088 height 540
